Goal: Task Accomplishment & Management: Manage account settings

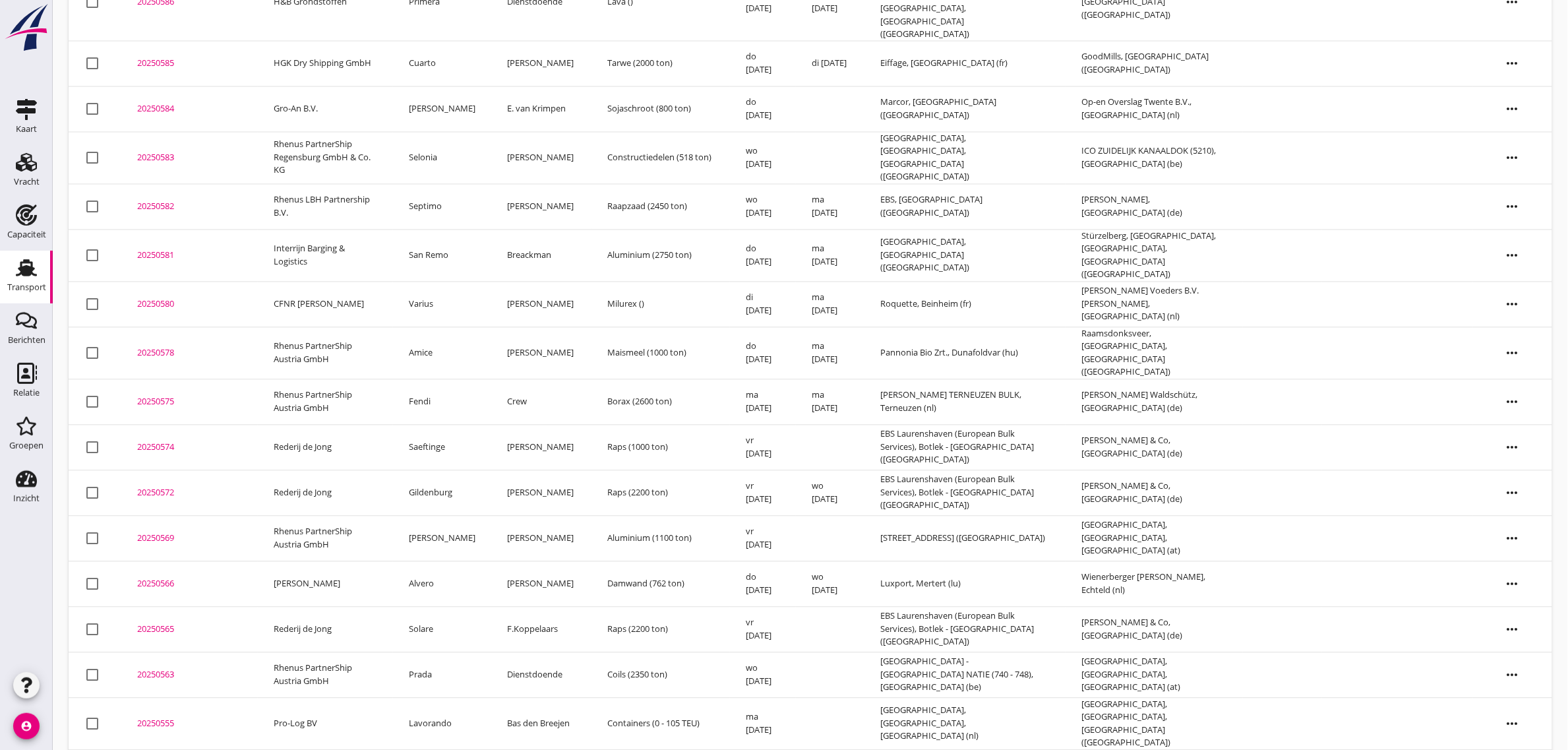
scroll to position [990, 0]
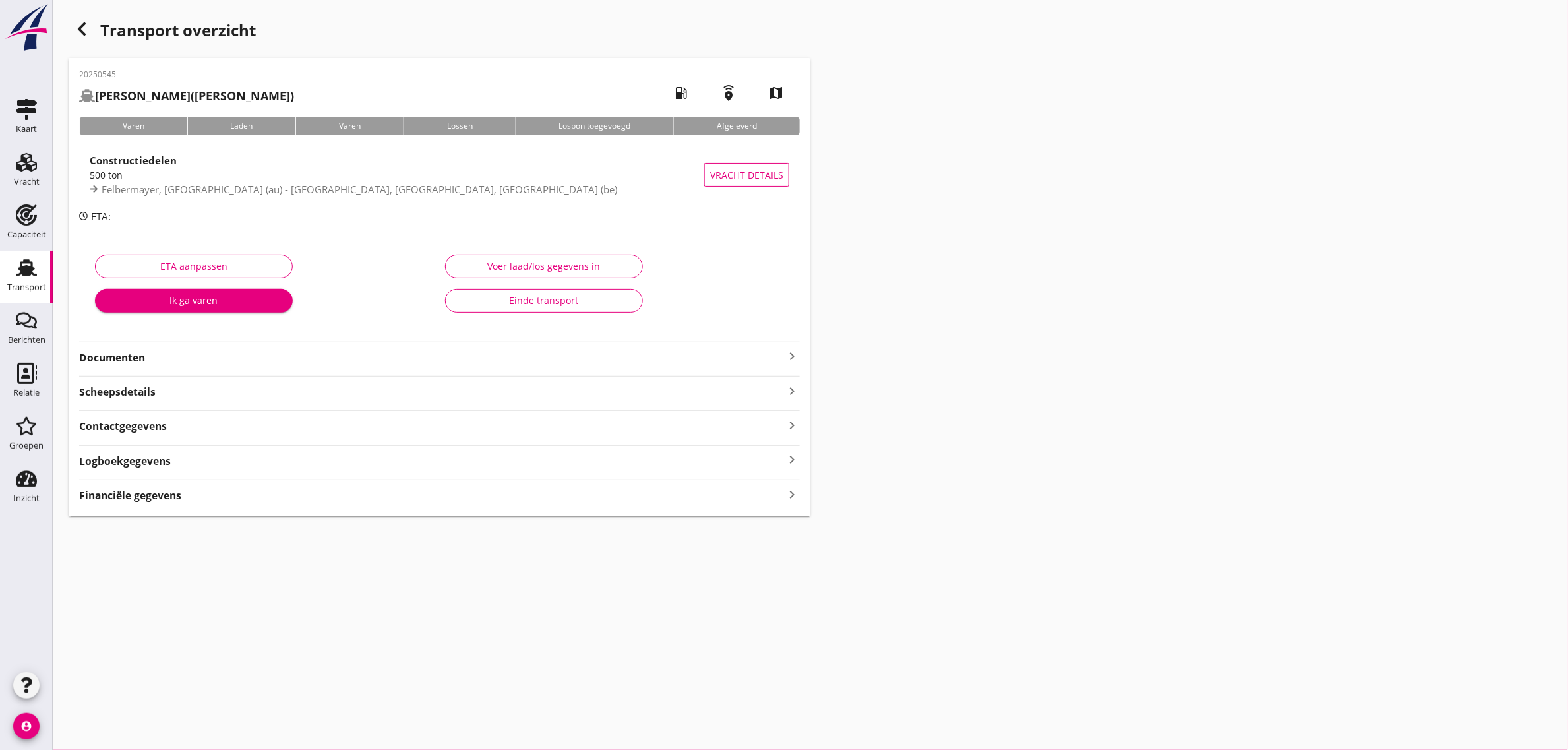
click at [546, 297] on div "Einde transport" at bounding box center [544, 300] width 175 height 14
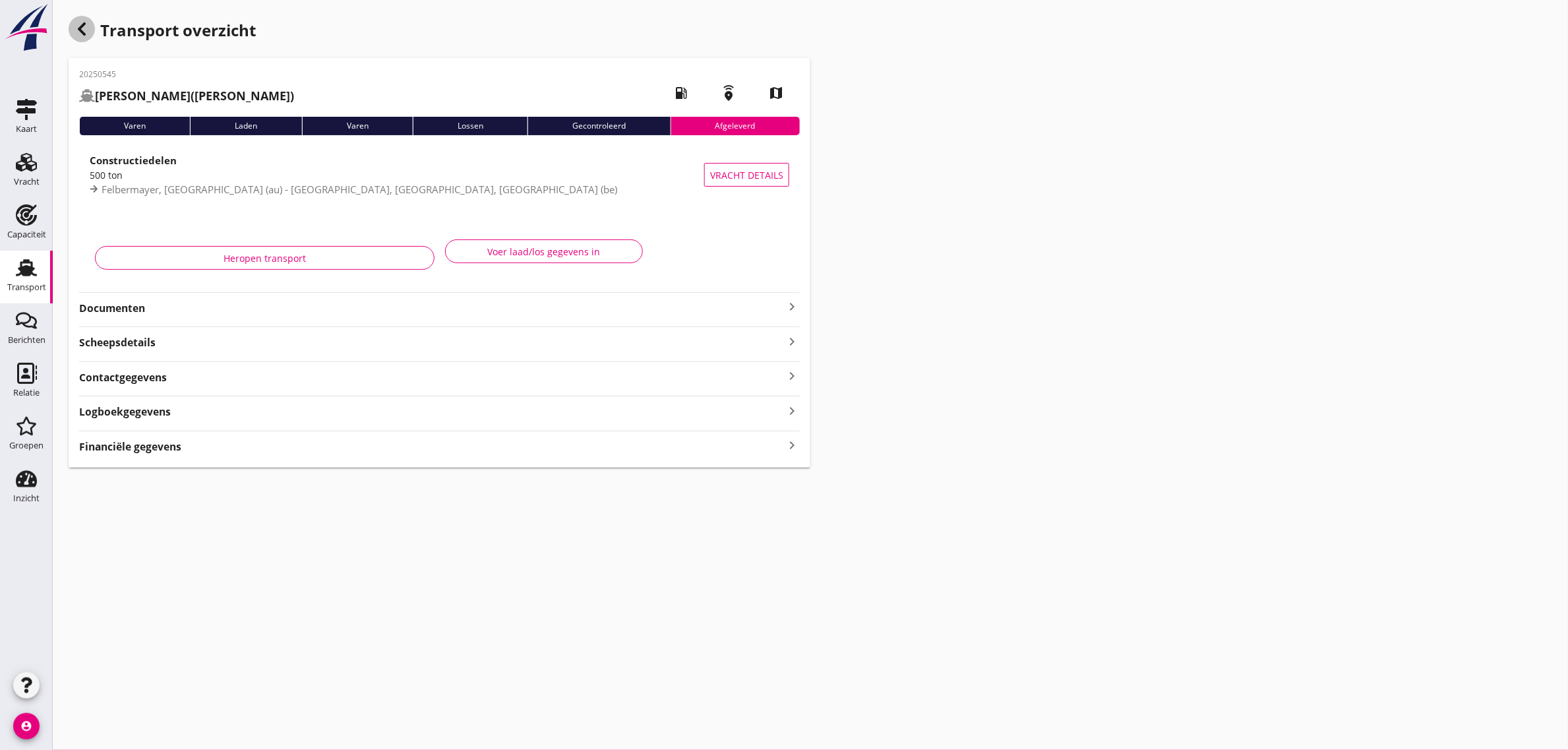
click at [79, 21] on icon "button" at bounding box center [82, 29] width 16 height 16
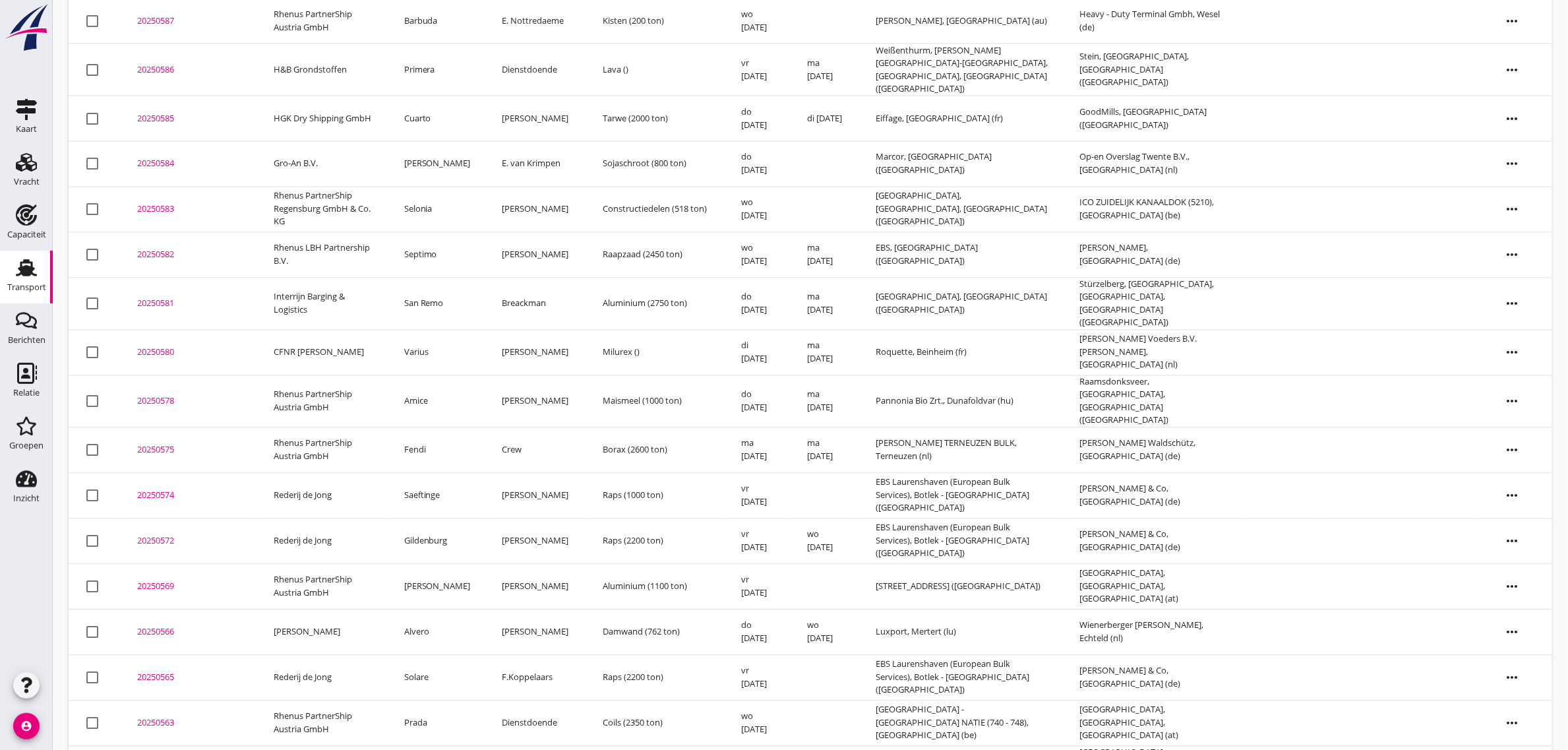
scroll to position [944, 0]
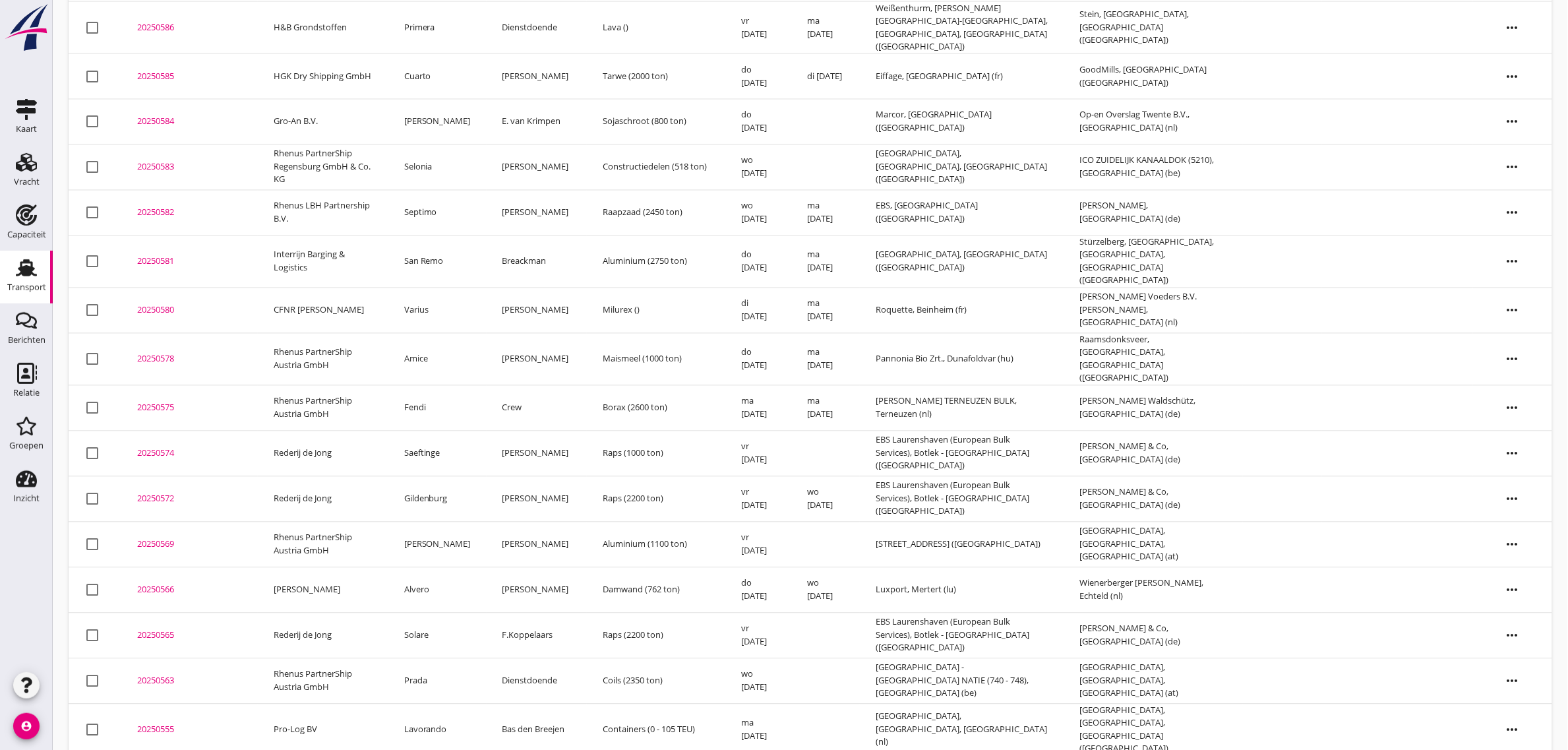
click at [434, 666] on td "Prada" at bounding box center [437, 681] width 98 height 46
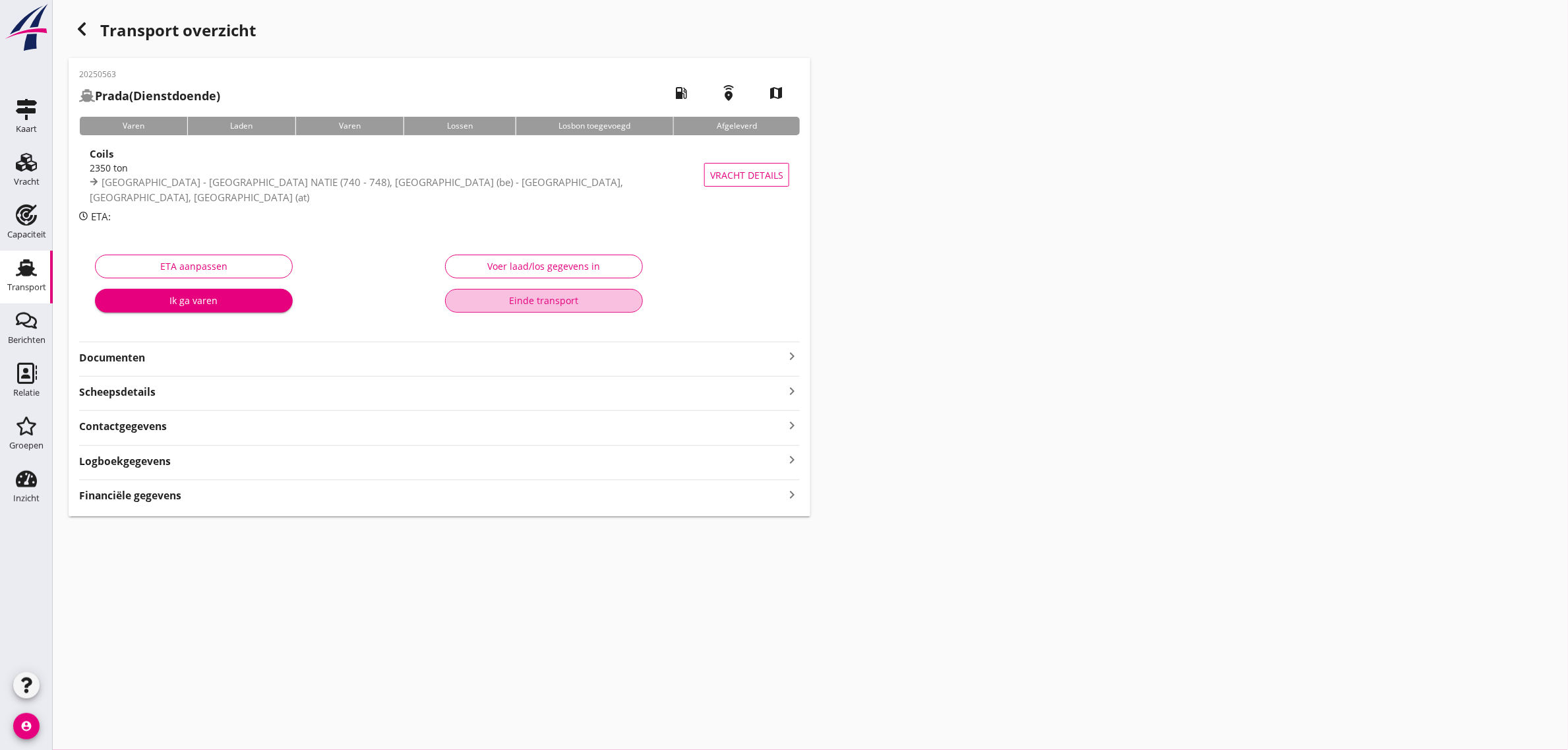
click at [532, 300] on div "Einde transport" at bounding box center [544, 300] width 175 height 14
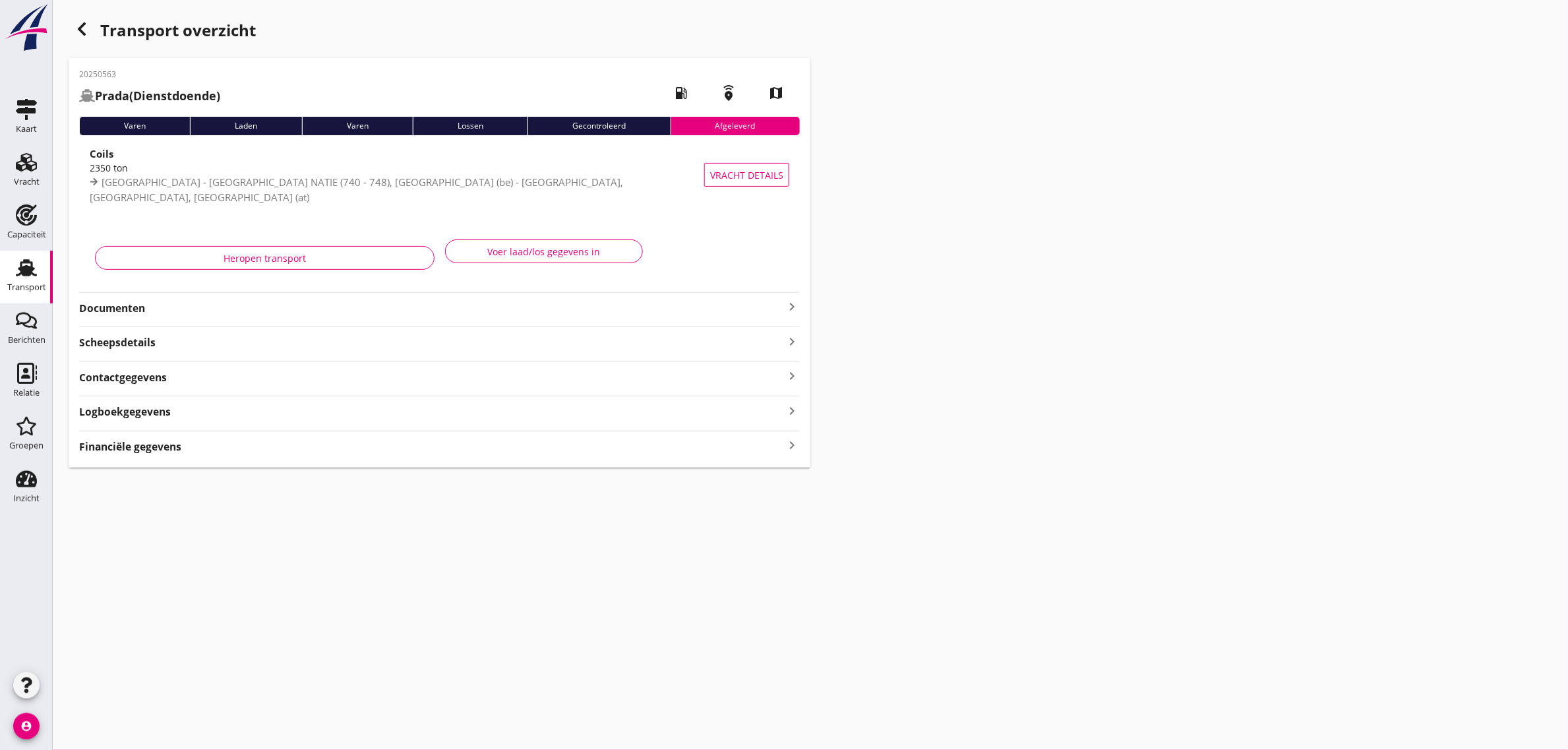
click at [79, 30] on use "button" at bounding box center [82, 29] width 8 height 13
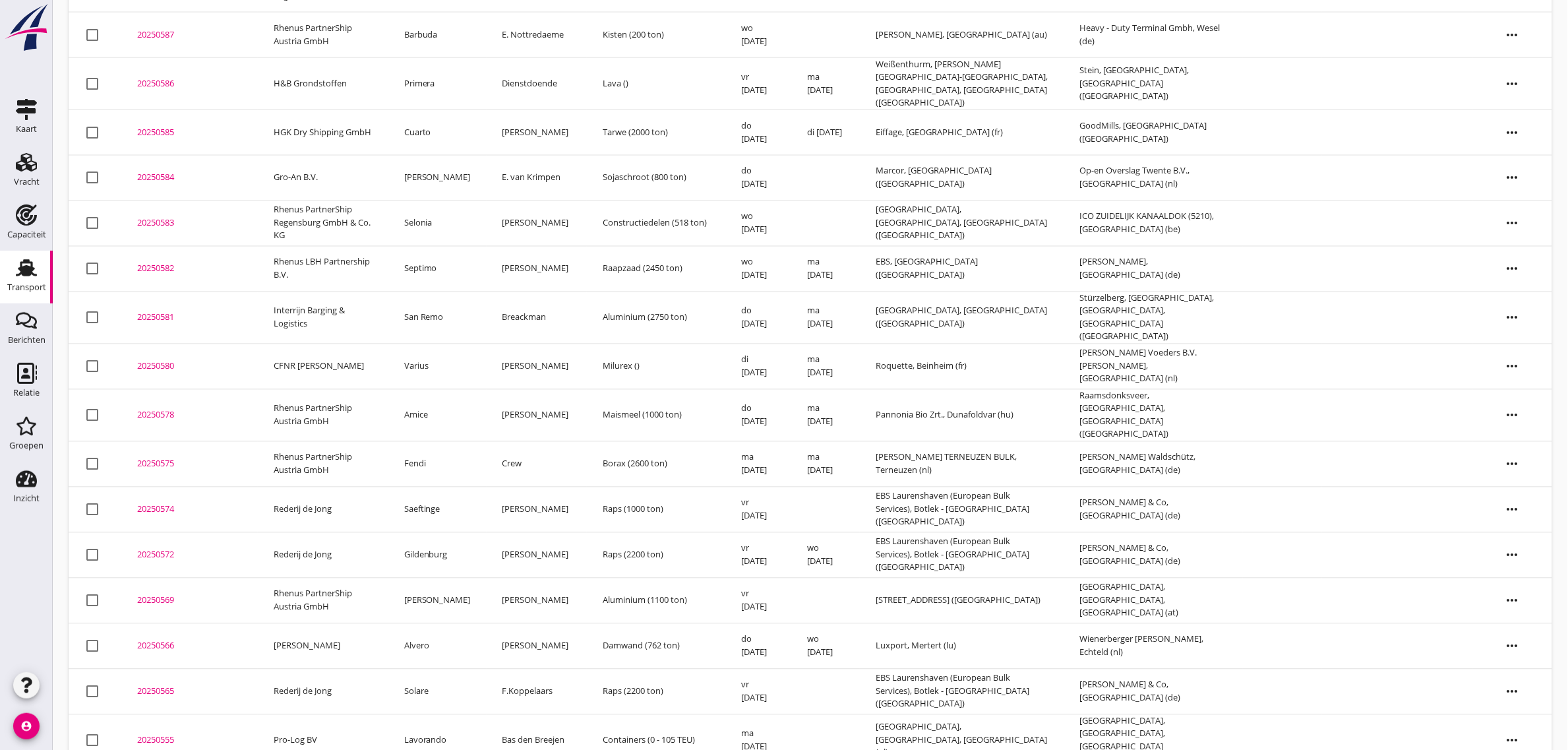
scroll to position [898, 0]
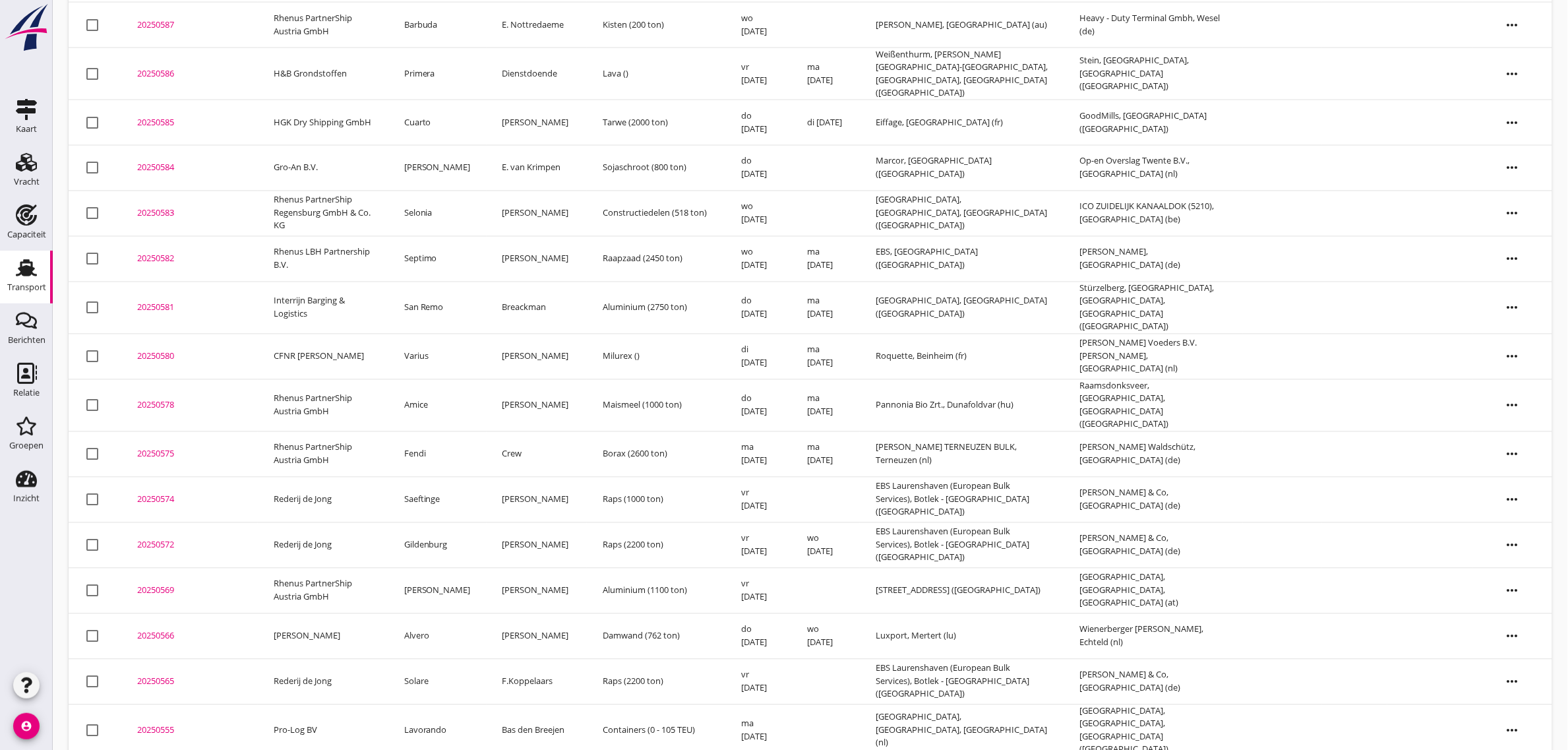
click at [437, 668] on td "Solare" at bounding box center [437, 682] width 98 height 46
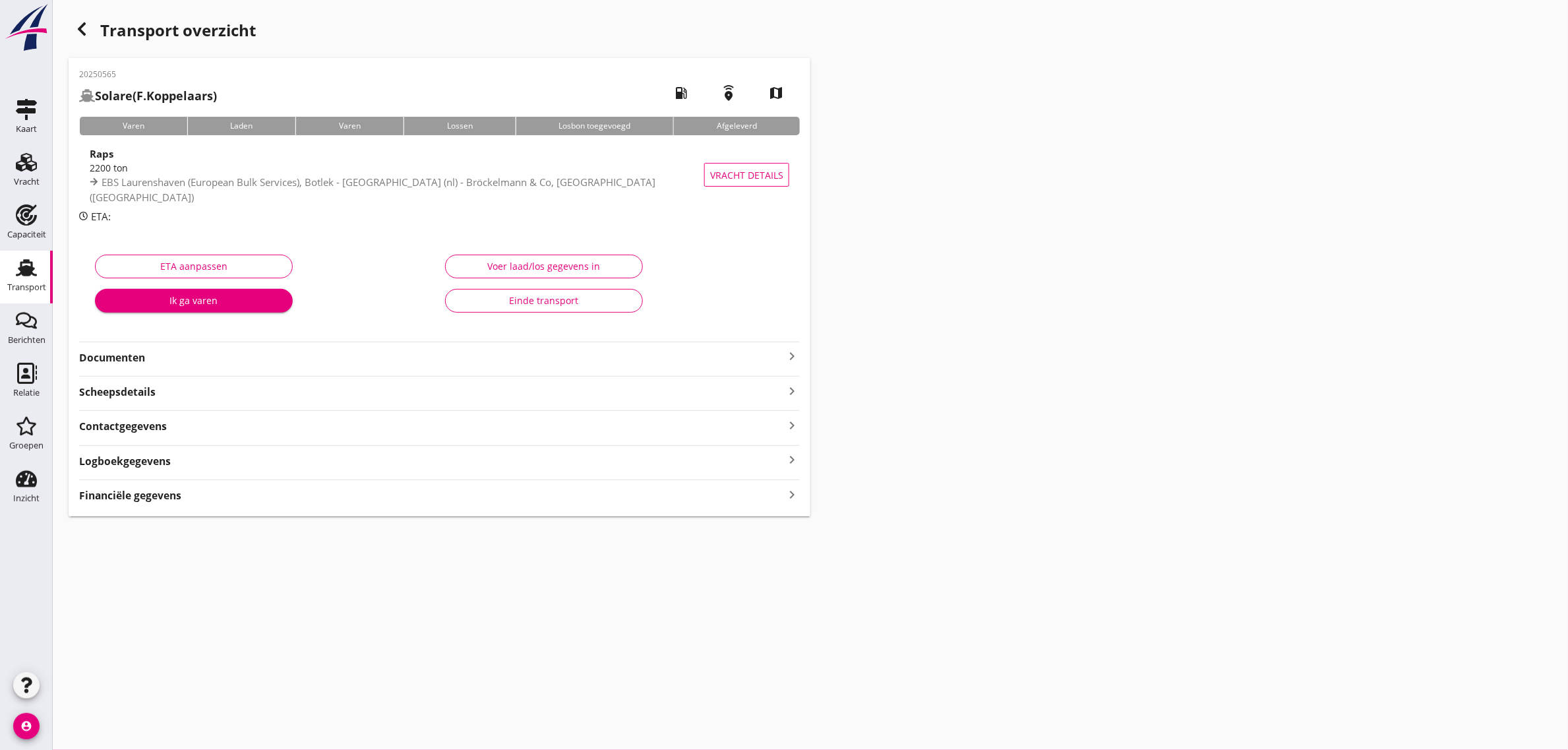
click at [597, 295] on div "Einde transport" at bounding box center [544, 300] width 175 height 14
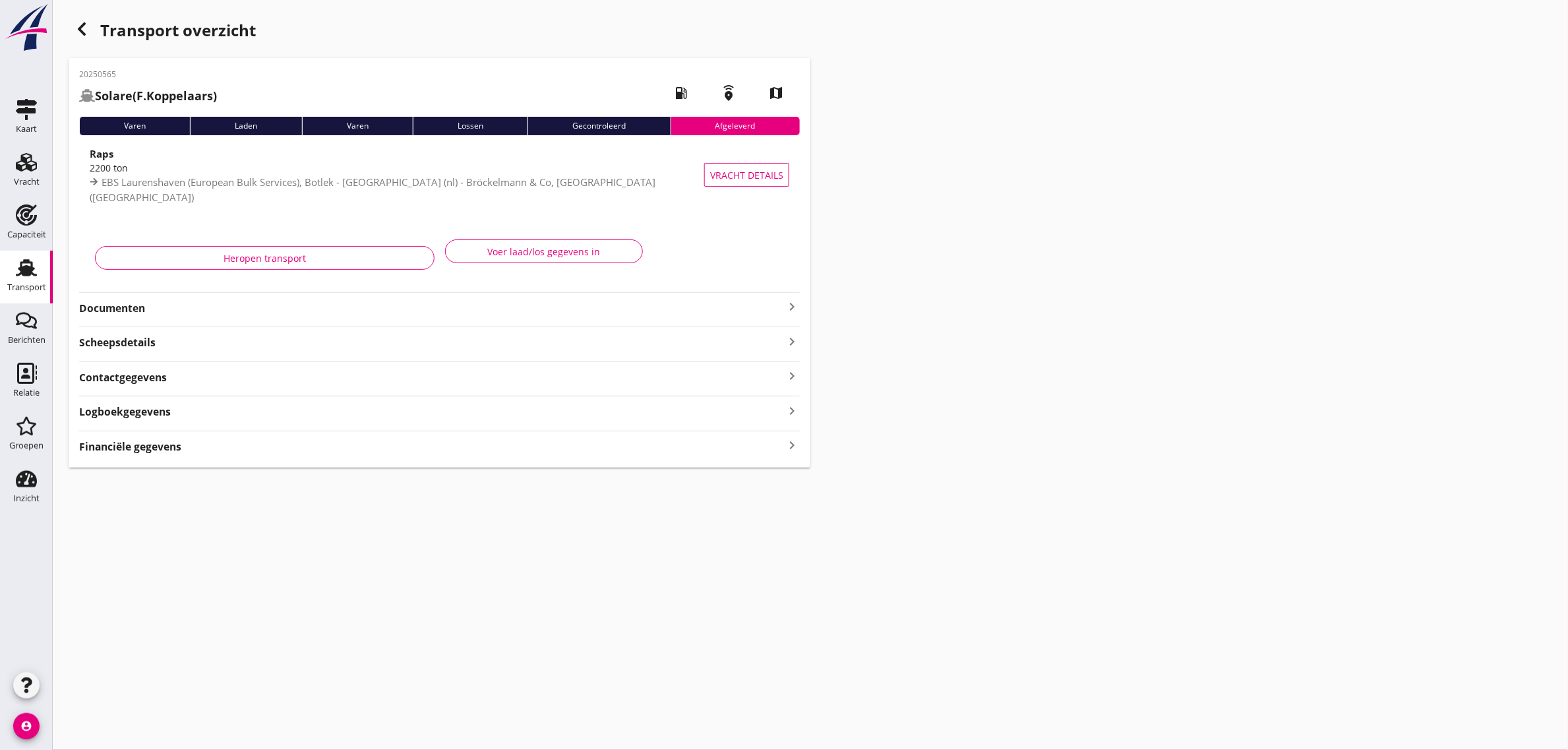
click at [90, 34] on div "button" at bounding box center [82, 29] width 27 height 27
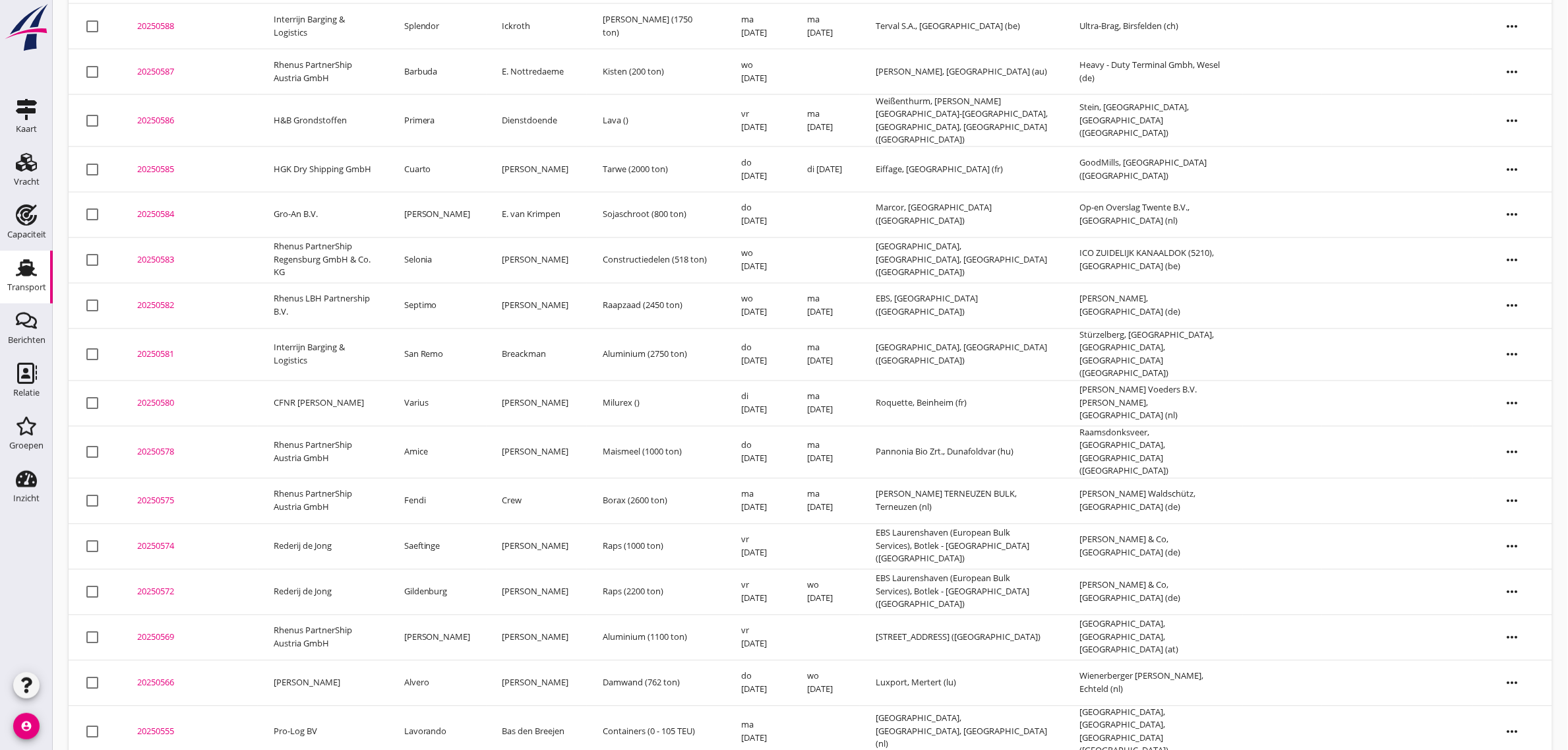
scroll to position [852, 0]
click at [452, 568] on td "Gildenburg" at bounding box center [437, 591] width 98 height 46
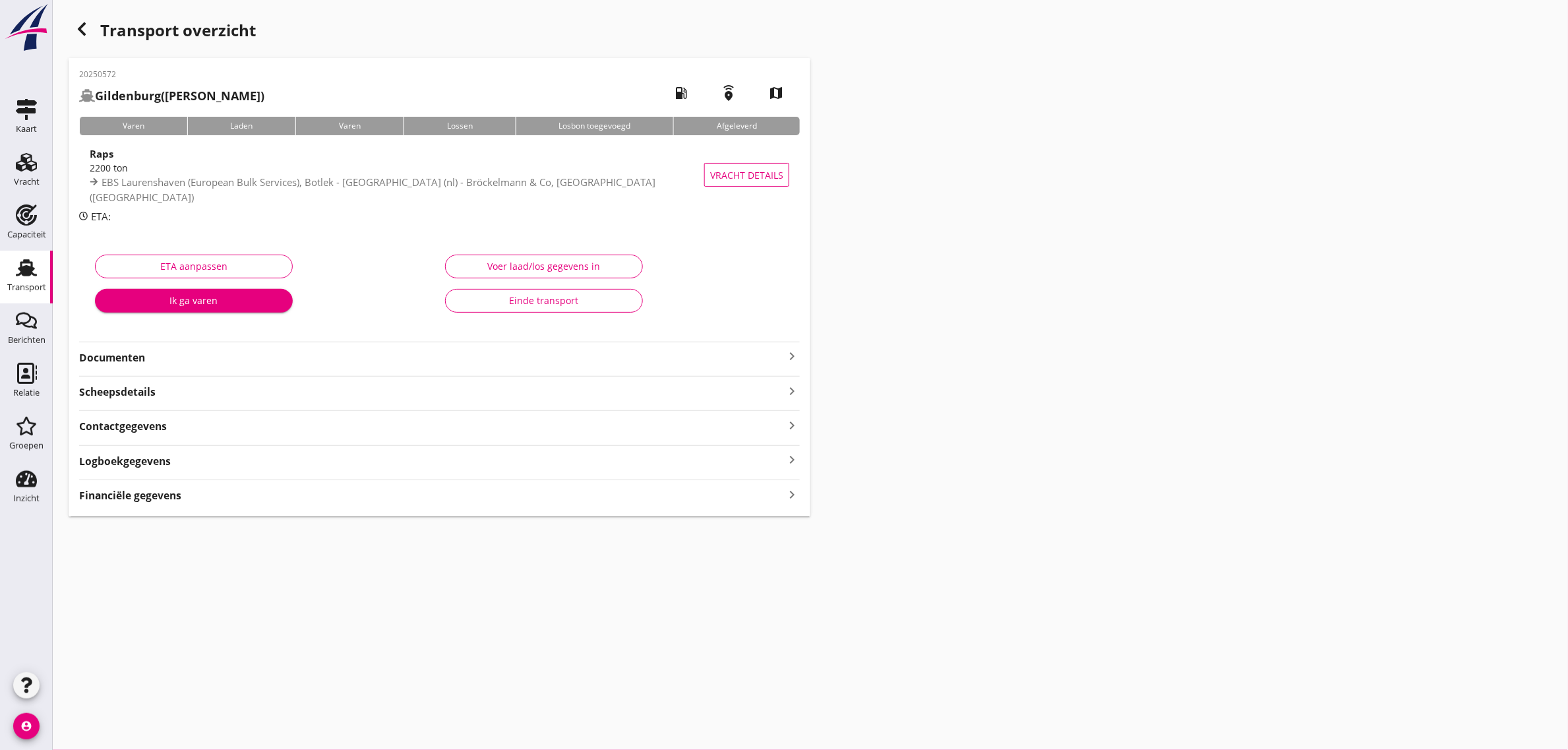
click at [89, 21] on icon "button" at bounding box center [82, 29] width 16 height 16
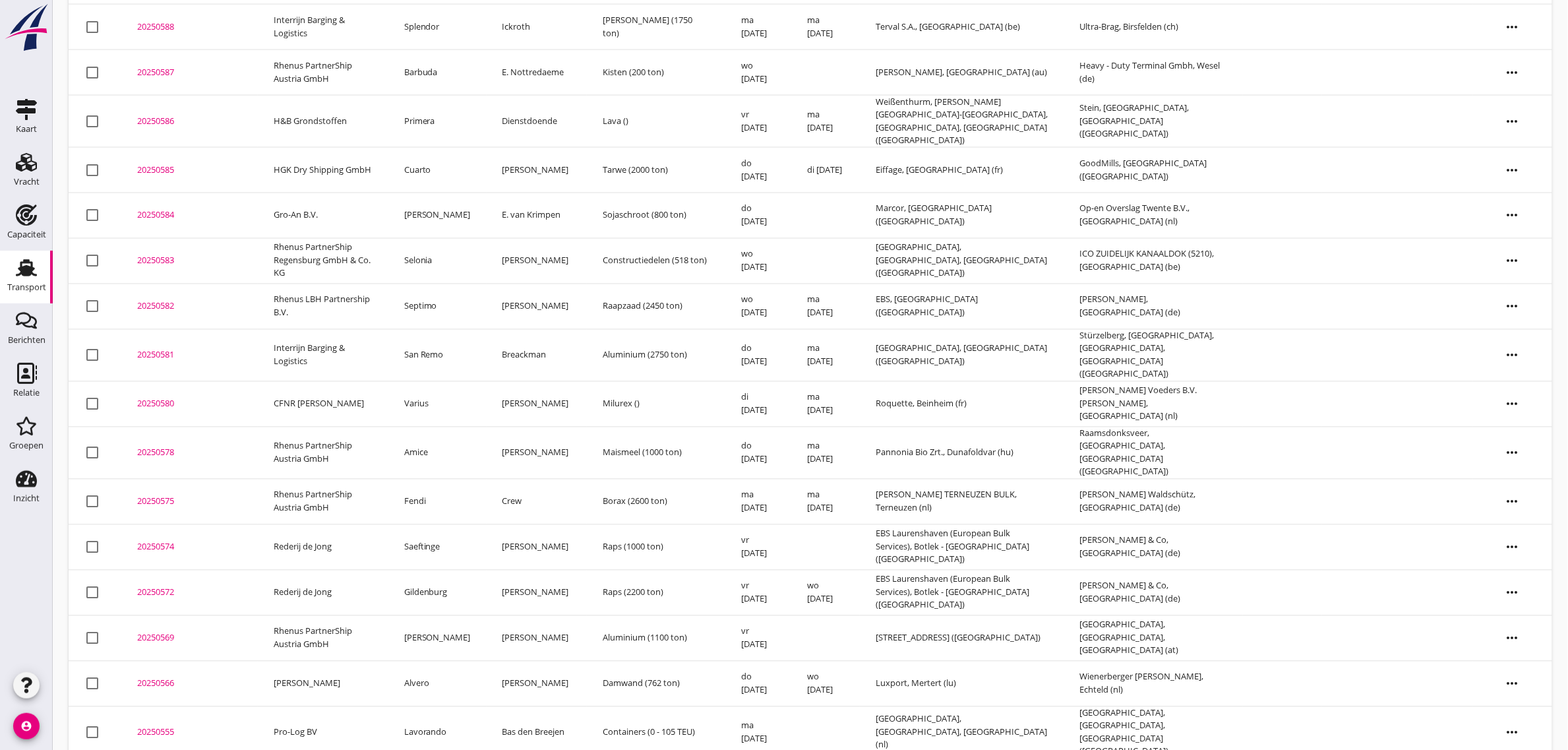
scroll to position [852, 0]
click at [321, 533] on td "Rederij de Jong" at bounding box center [323, 545] width 130 height 46
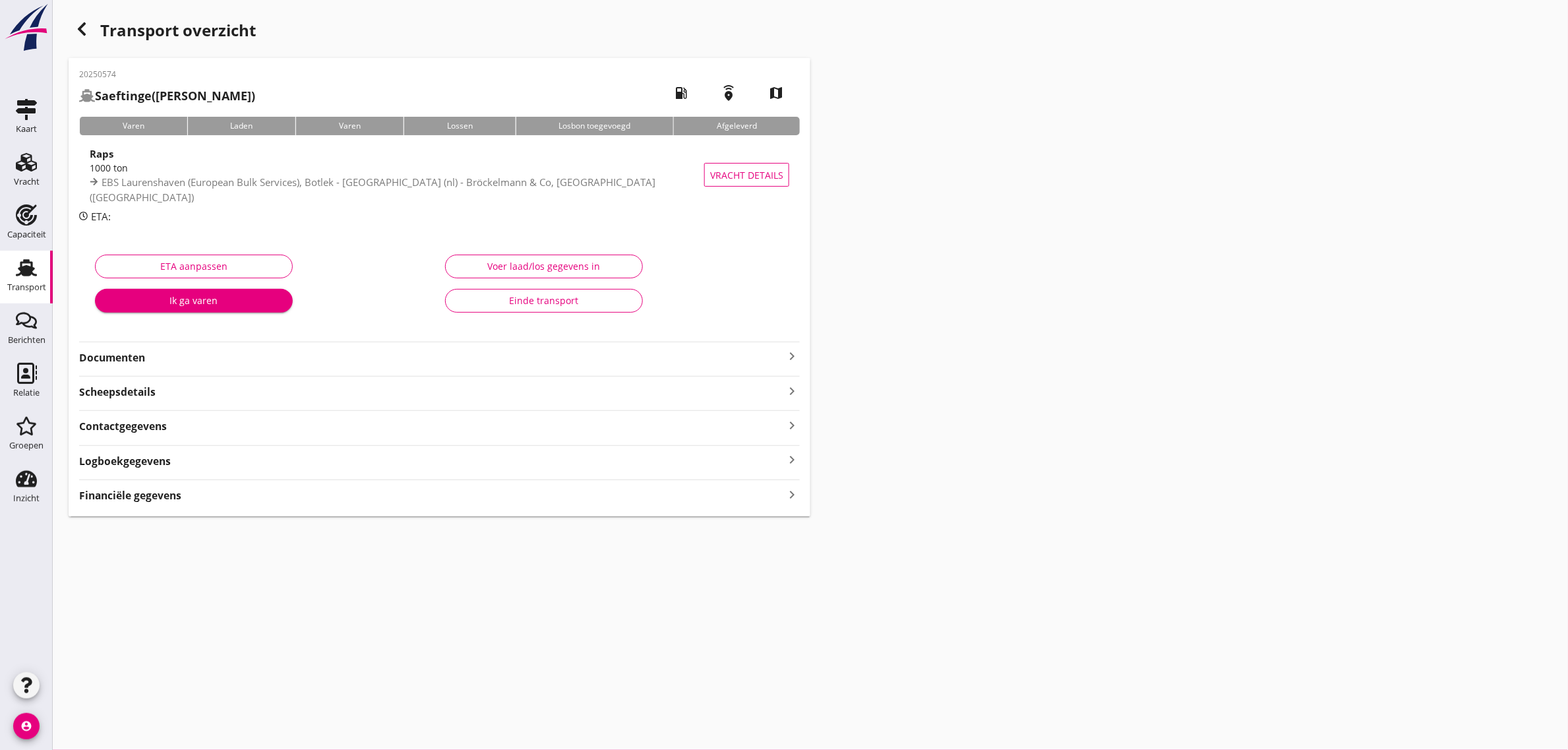
click at [554, 301] on div "Einde transport" at bounding box center [544, 300] width 175 height 14
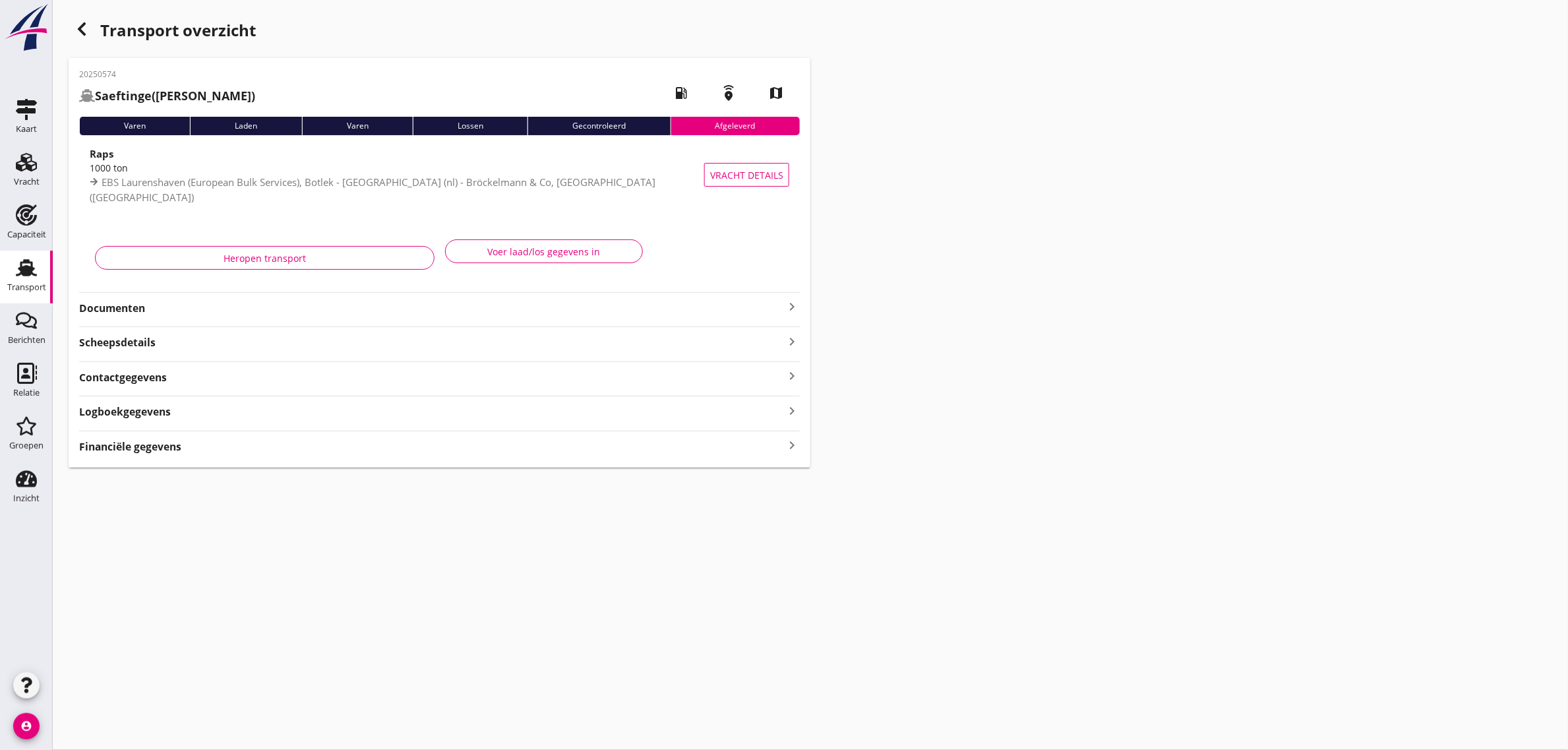
click at [83, 29] on icon "button" at bounding box center [82, 29] width 16 height 16
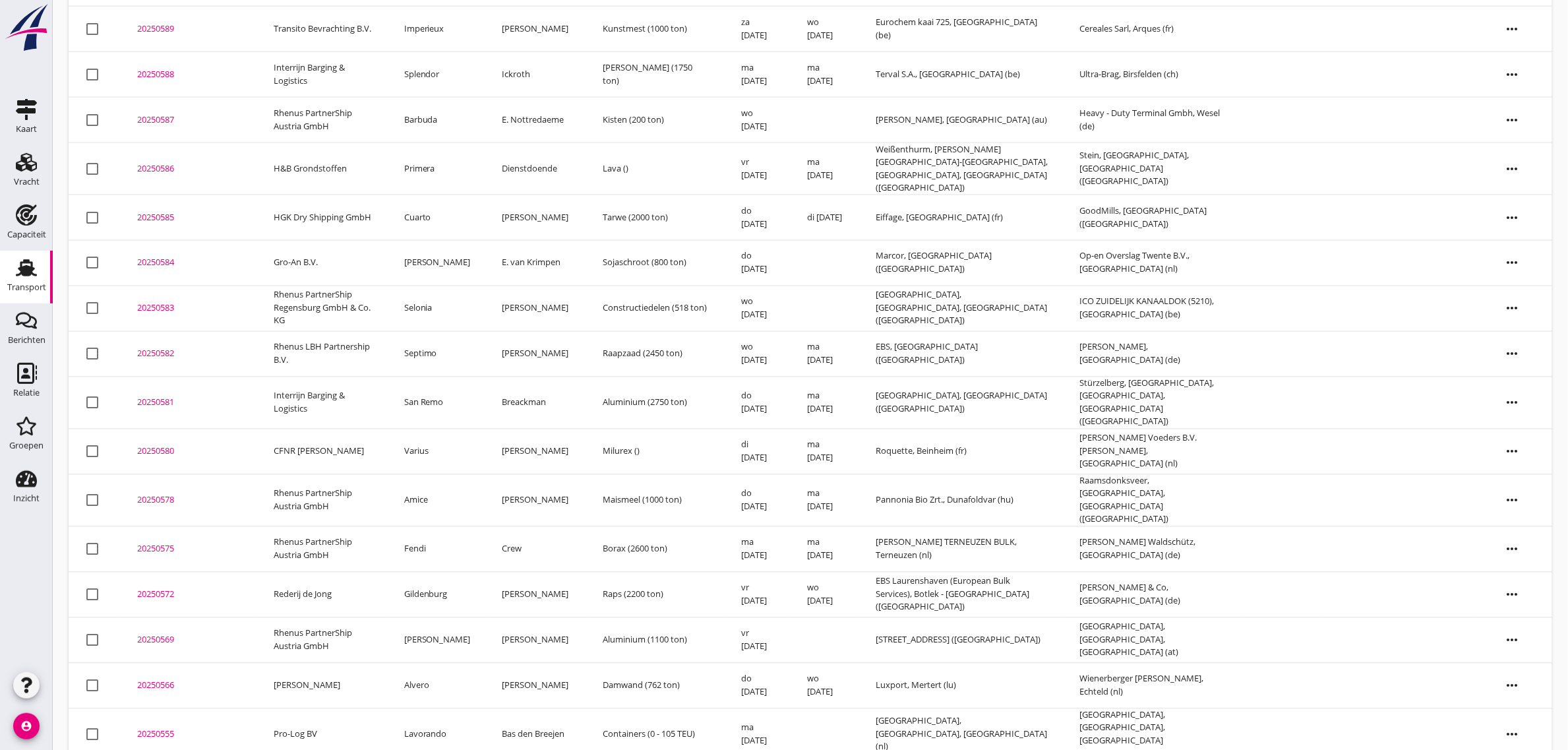
scroll to position [807, 0]
click at [431, 529] on td "Fendi" at bounding box center [437, 546] width 98 height 46
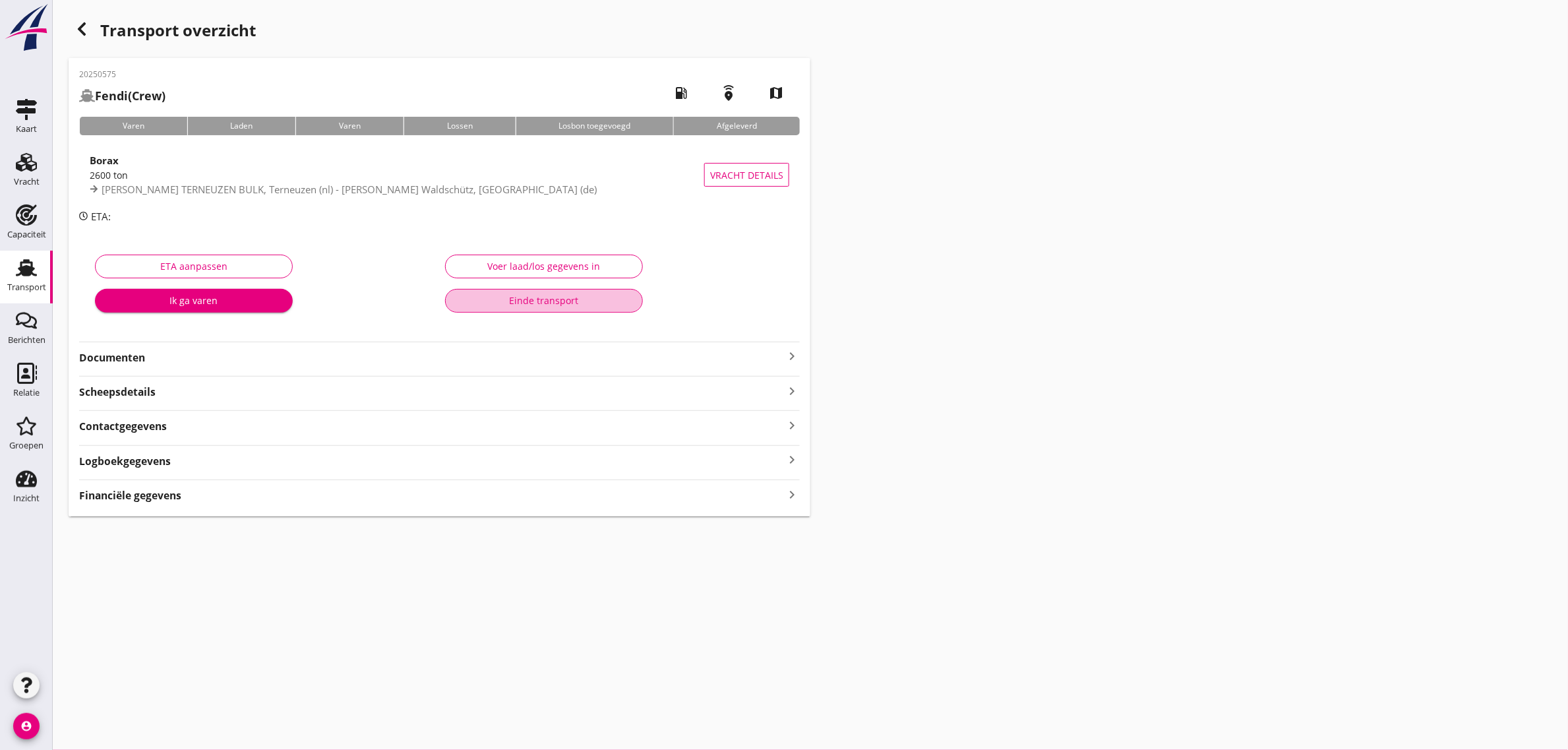
click at [502, 303] on div "Einde transport" at bounding box center [544, 300] width 175 height 14
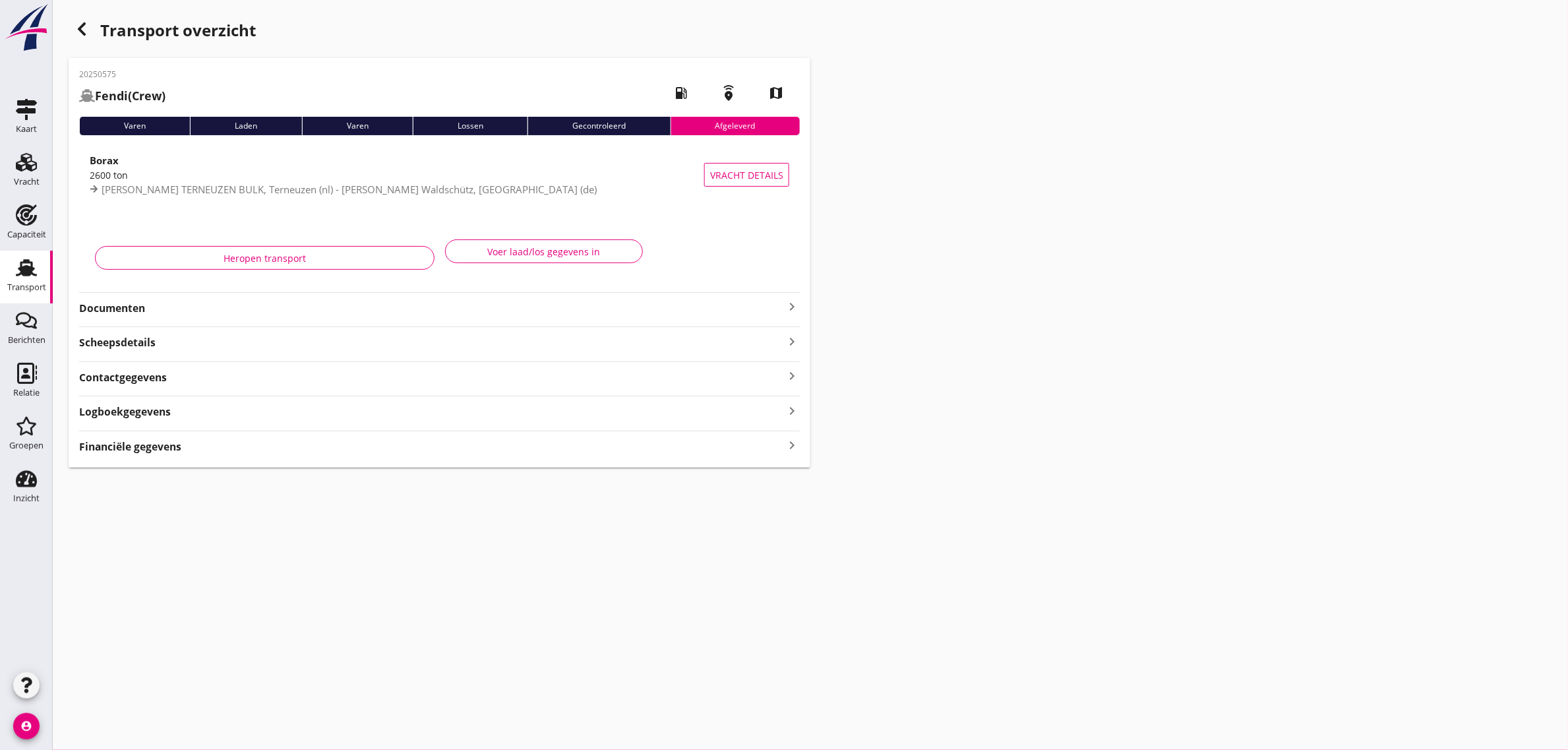
click at [80, 30] on use "button" at bounding box center [82, 29] width 8 height 13
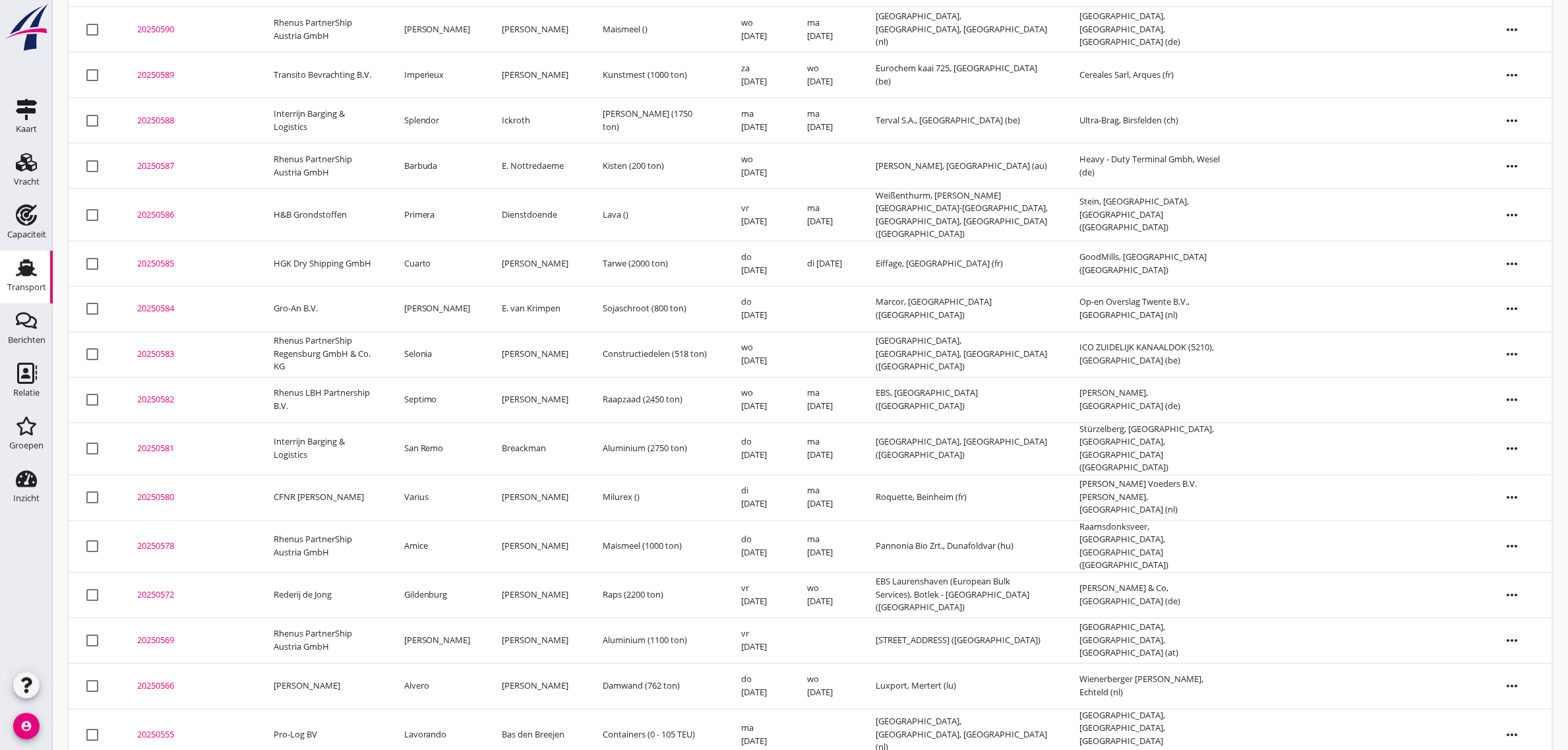
scroll to position [761, 0]
click at [436, 436] on td "San Remo" at bounding box center [437, 444] width 98 height 52
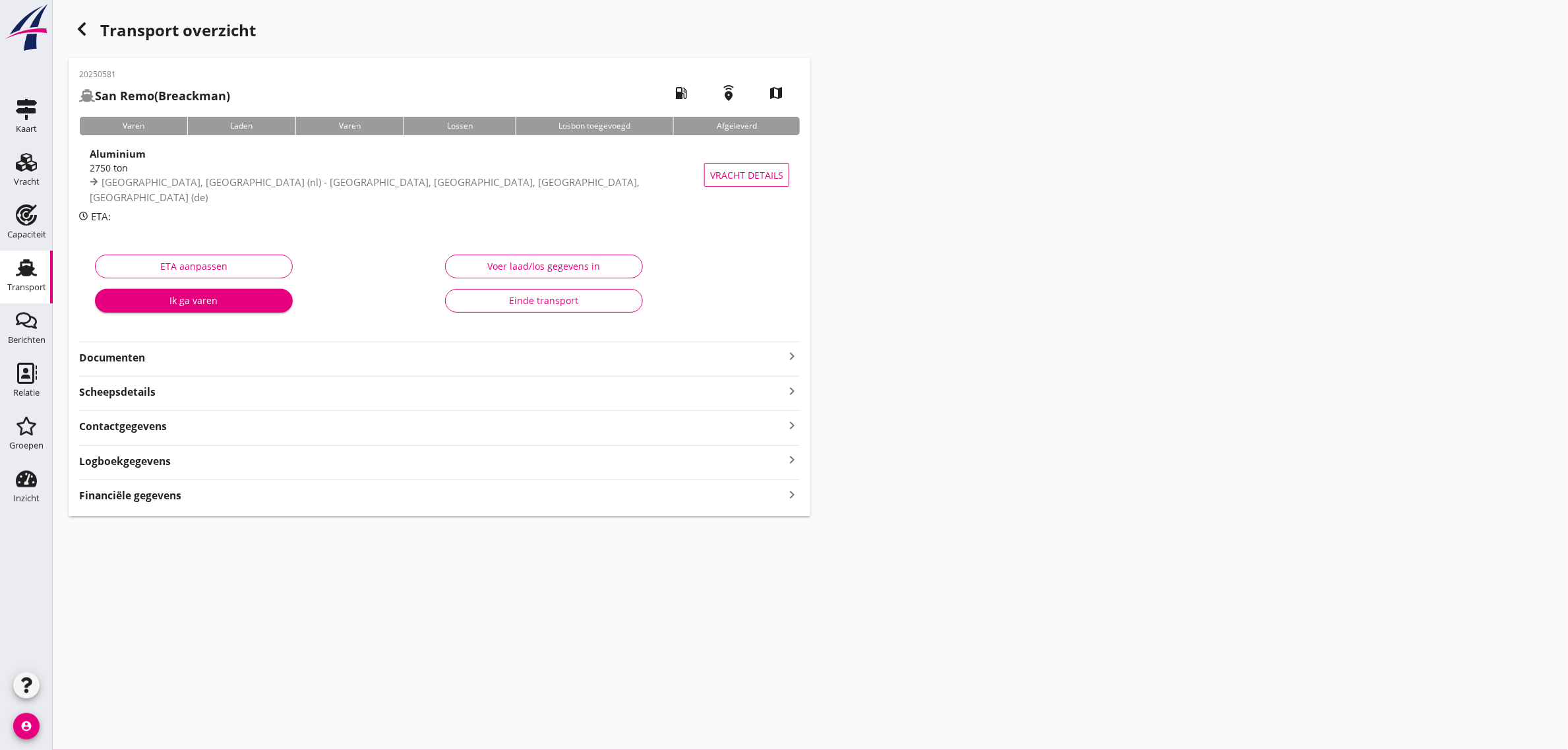
click at [552, 302] on div "Einde transport" at bounding box center [544, 300] width 175 height 14
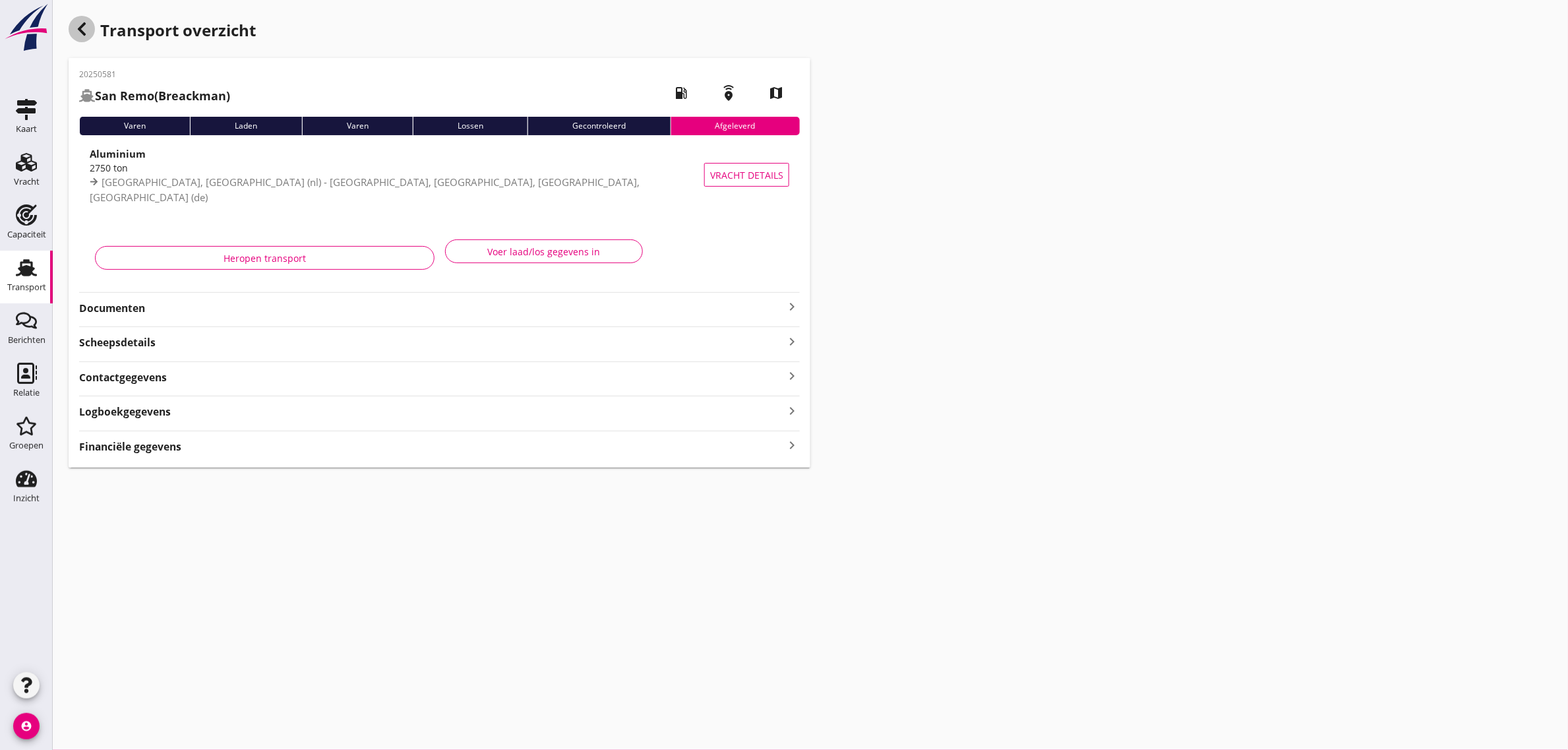
click at [79, 37] on div "button" at bounding box center [82, 29] width 27 height 27
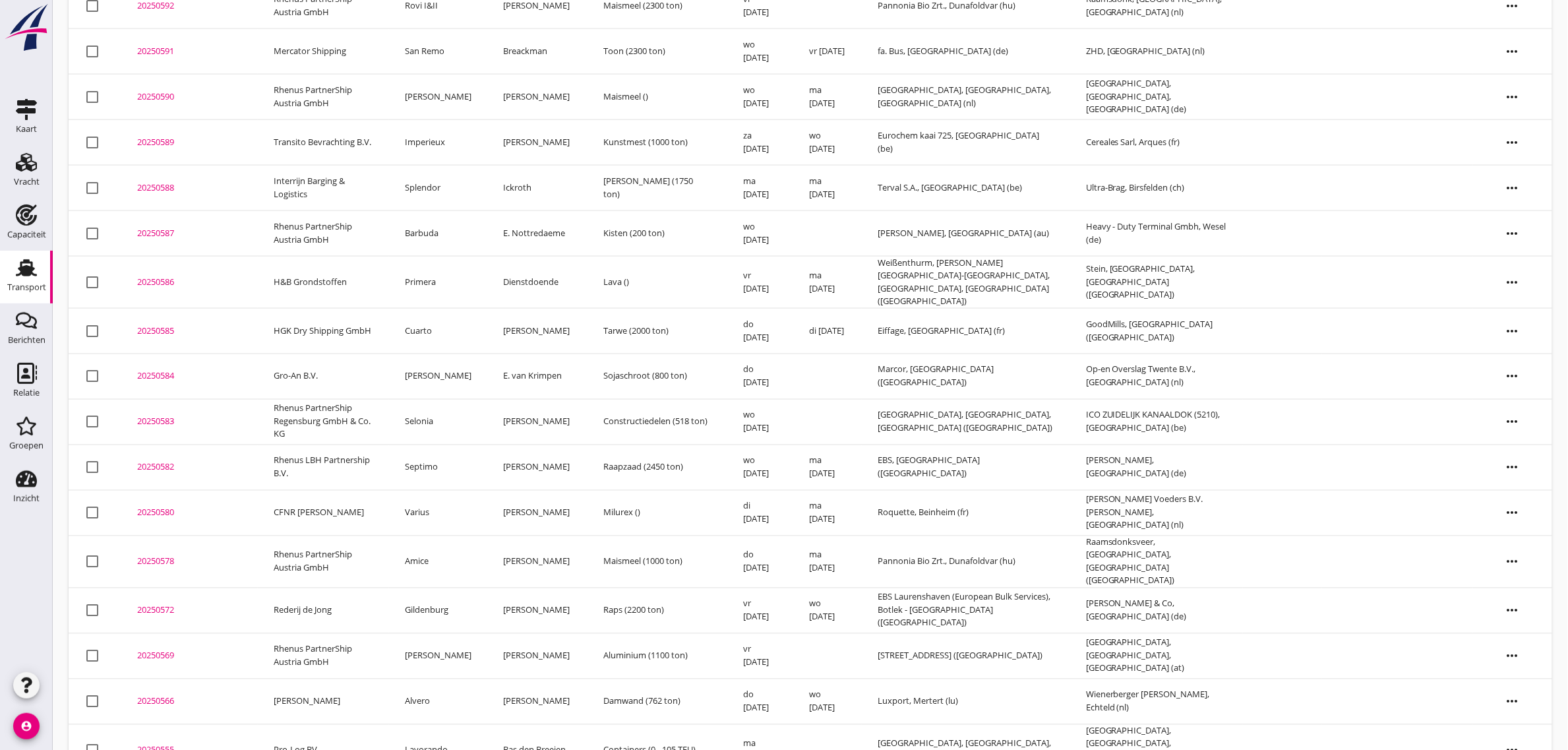
scroll to position [716, 0]
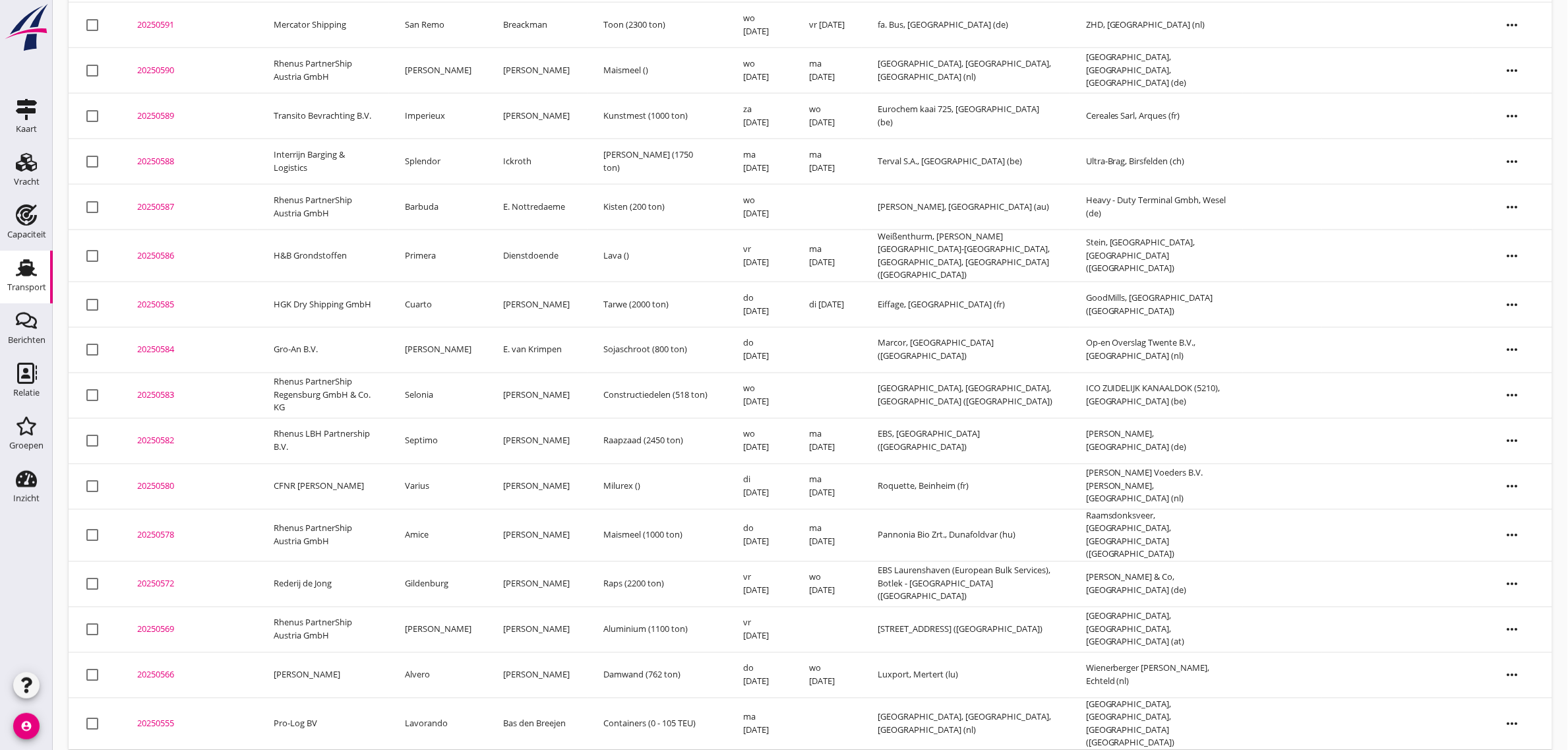
click at [450, 439] on td "Septimo" at bounding box center [438, 441] width 98 height 46
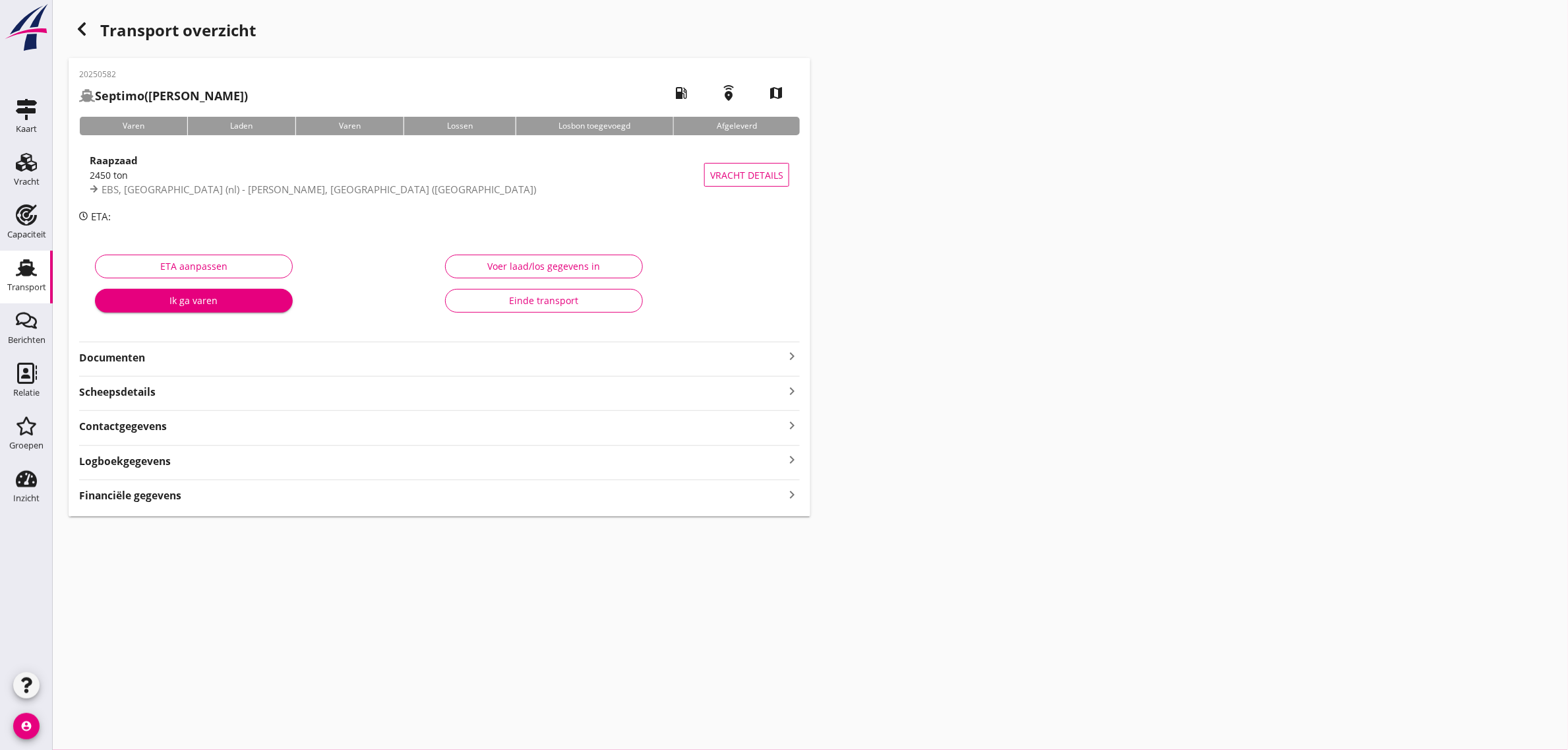
click at [525, 312] on button "Einde transport" at bounding box center [544, 300] width 198 height 24
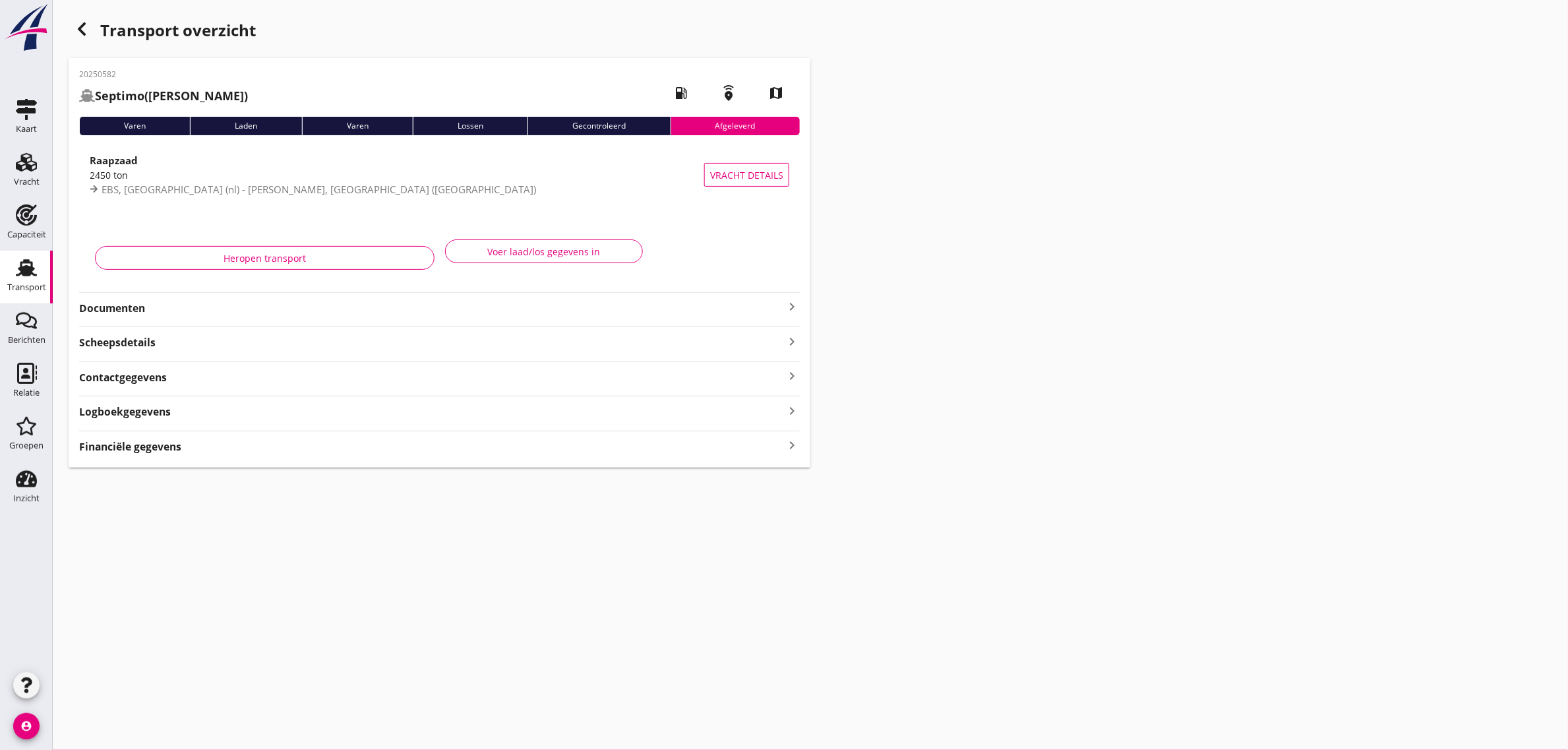
click at [84, 31] on icon "button" at bounding box center [82, 29] width 16 height 16
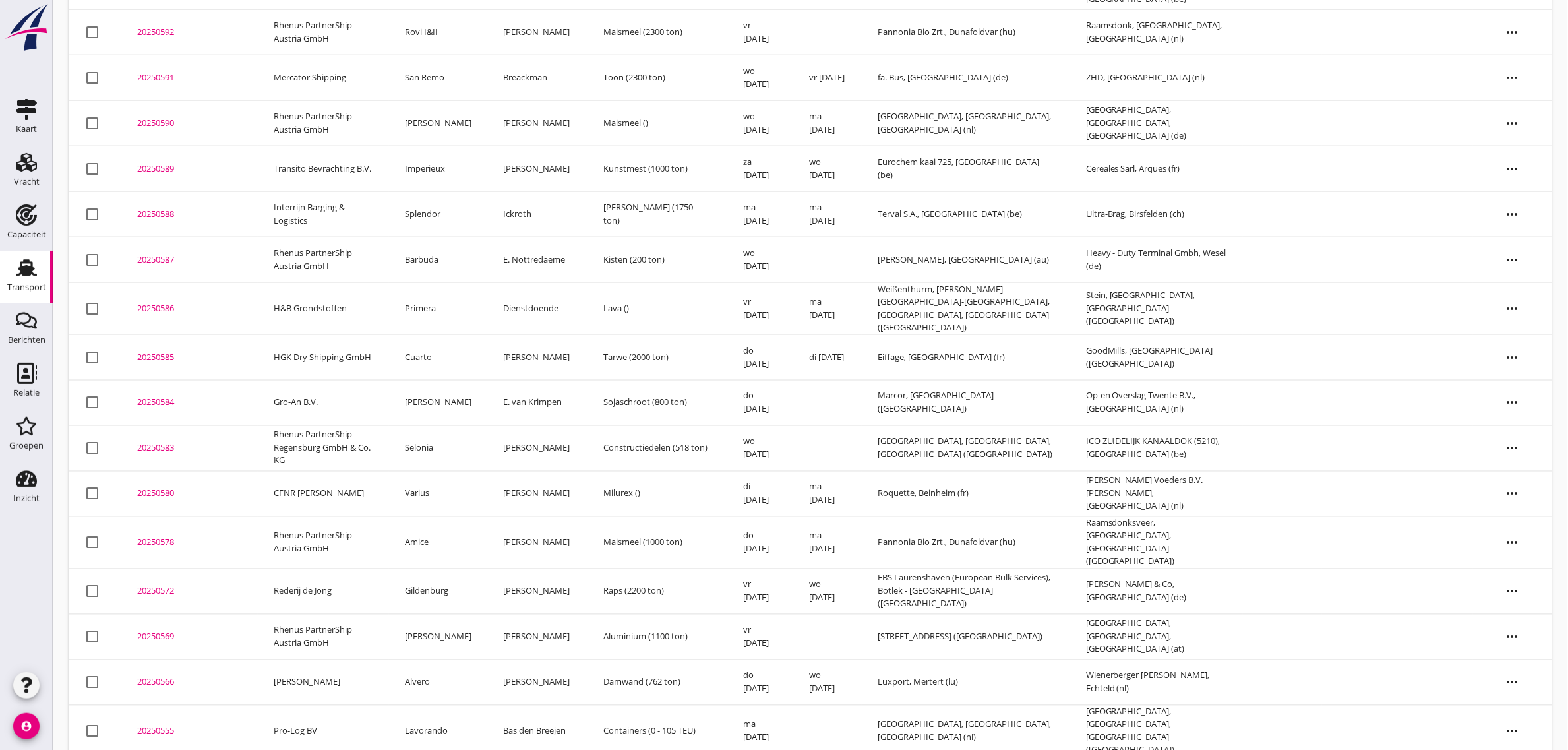
scroll to position [670, 0]
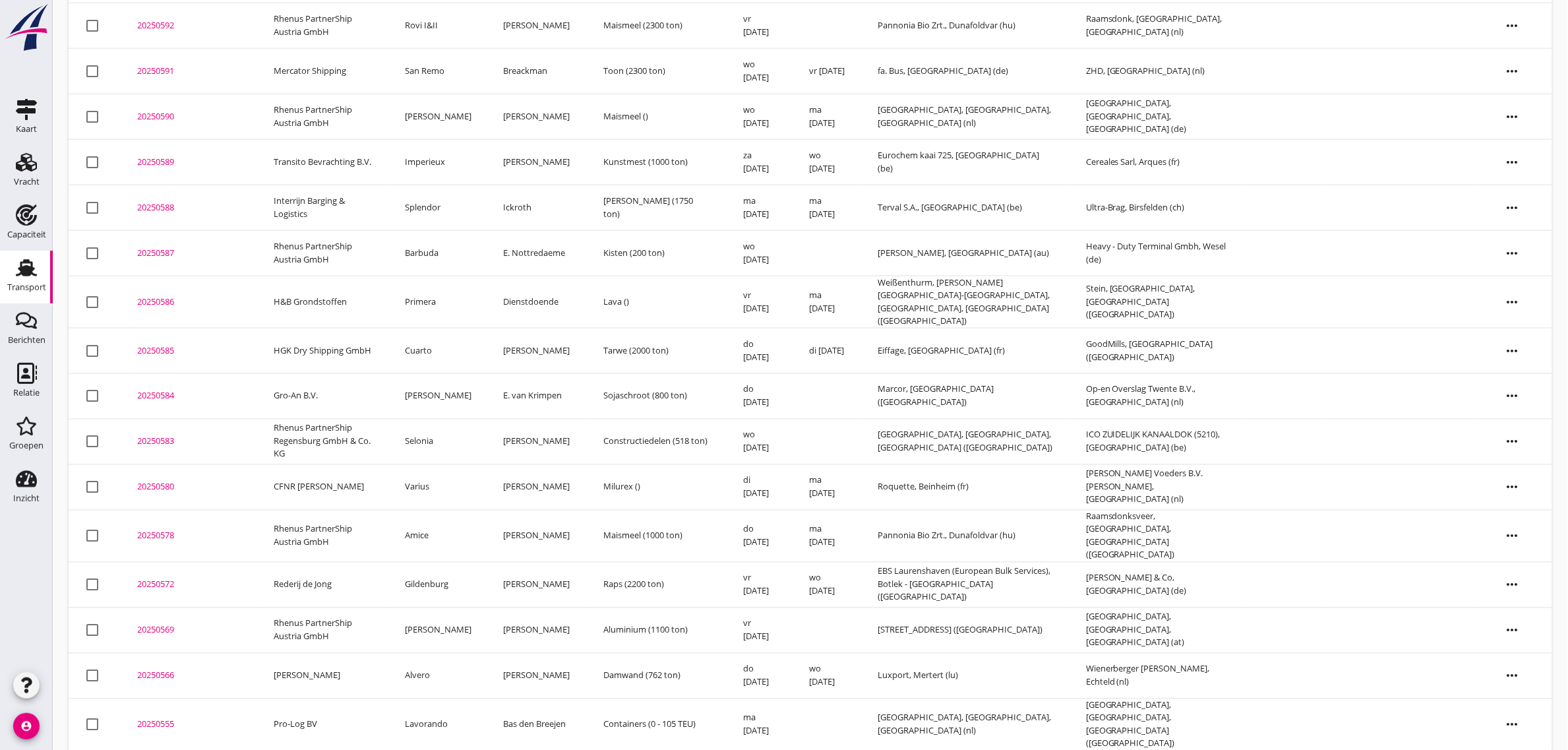
click at [445, 391] on td "[PERSON_NAME]" at bounding box center [438, 396] width 98 height 46
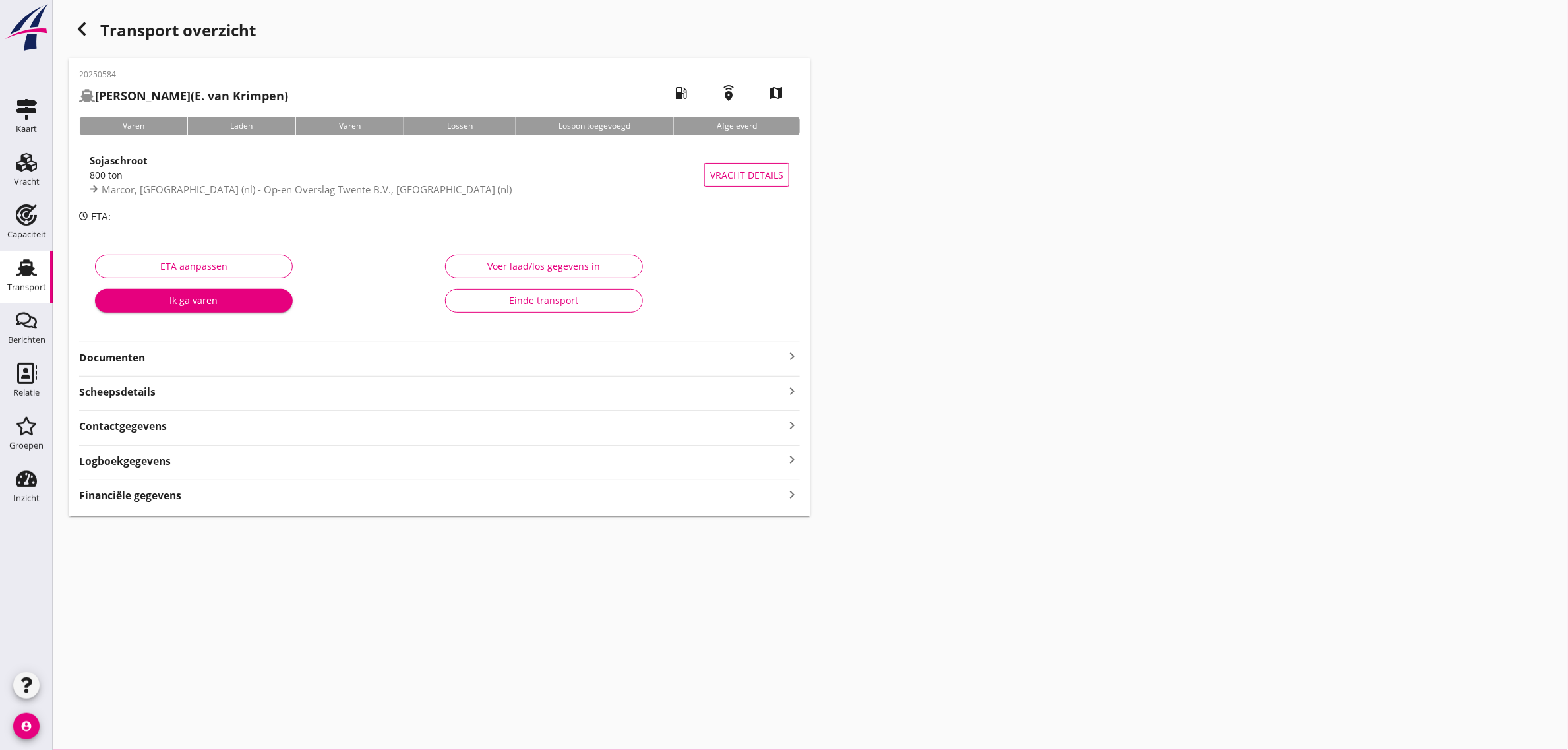
click at [516, 299] on div "Einde transport" at bounding box center [544, 300] width 175 height 14
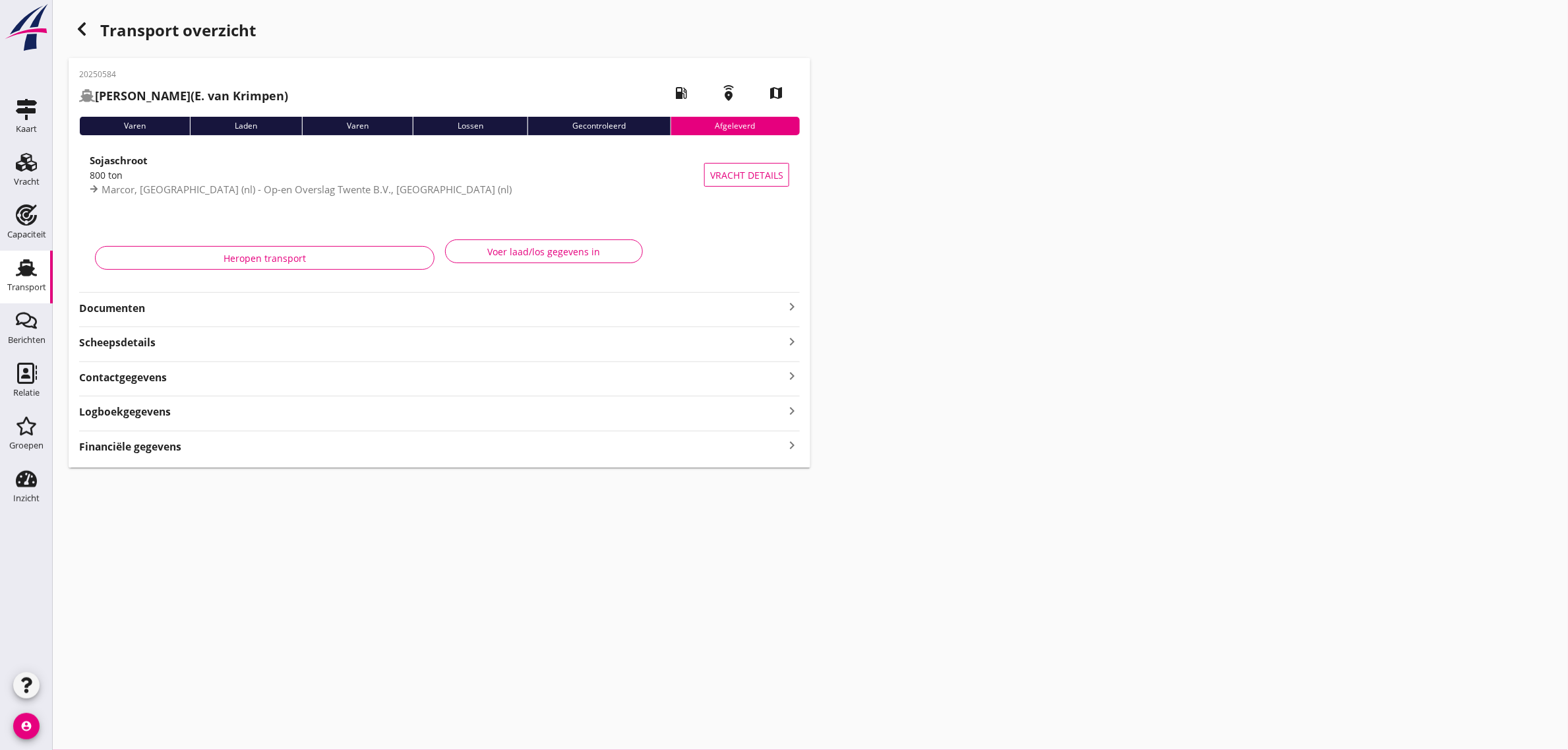
click at [85, 33] on icon "button" at bounding box center [82, 29] width 16 height 16
